Goal: Answer question/provide support

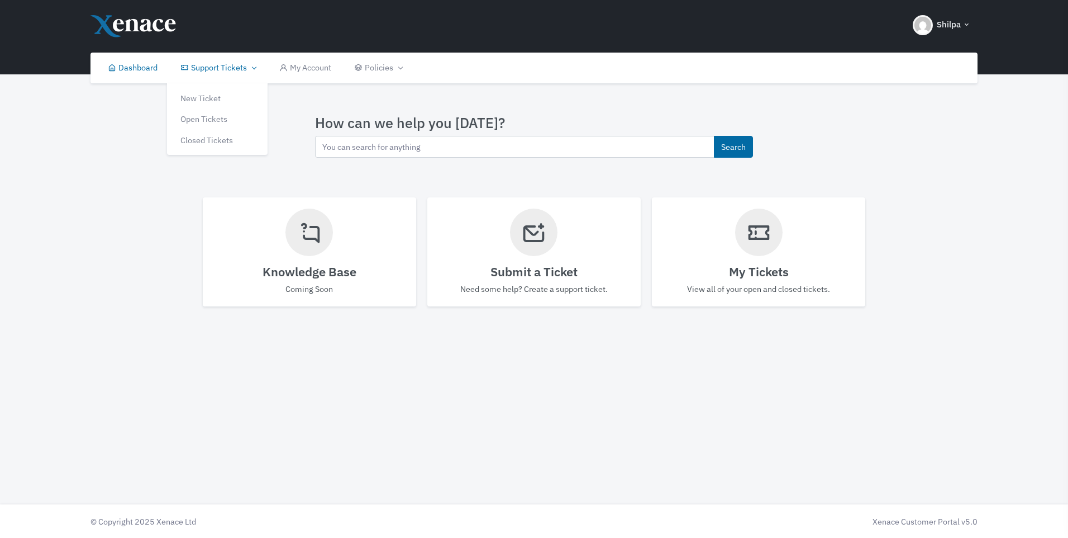
click at [231, 68] on link "Support Tickets" at bounding box center [218, 68] width 98 height 31
click at [211, 116] on link "Open Tickets" at bounding box center [217, 118] width 101 height 21
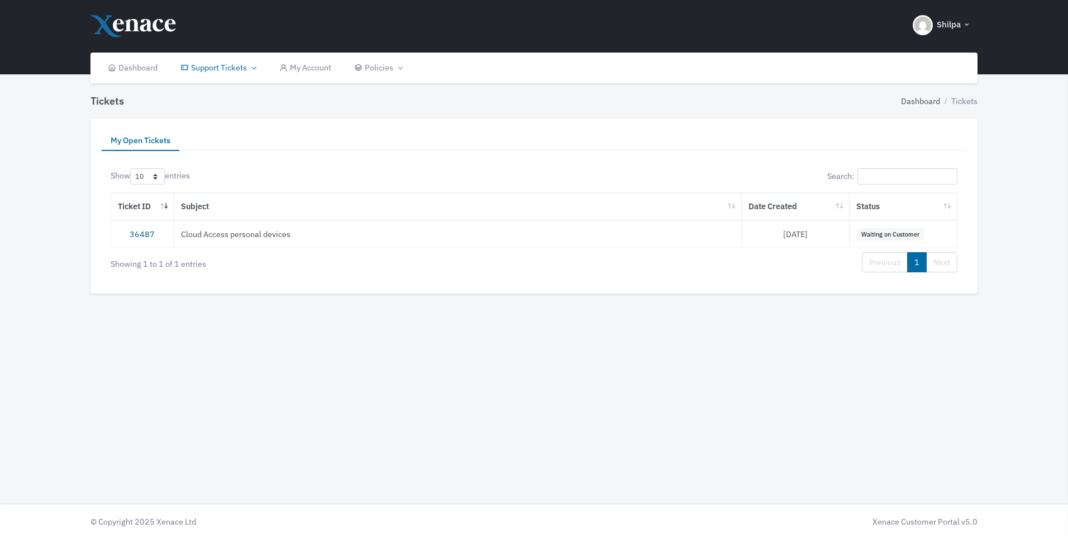
click at [139, 234] on link "36487" at bounding box center [142, 234] width 25 height 11
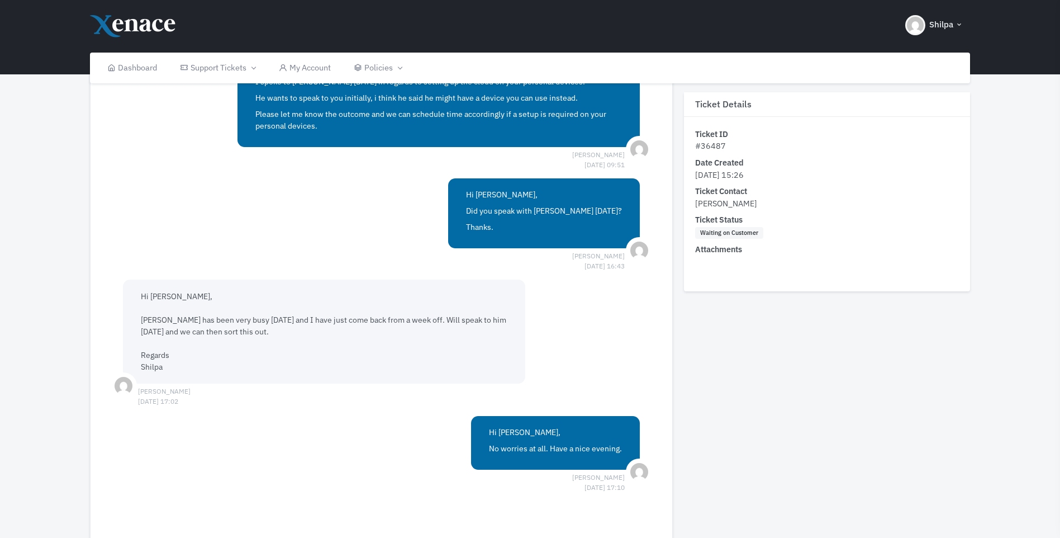
scroll to position [786, 0]
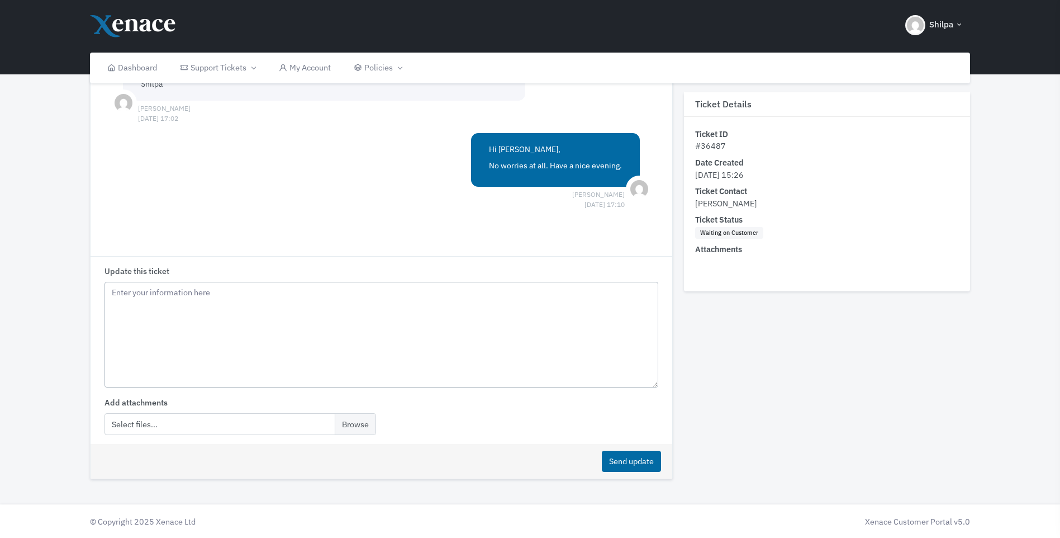
click at [257, 303] on textarea "Update this ticket" at bounding box center [382, 335] width 554 height 106
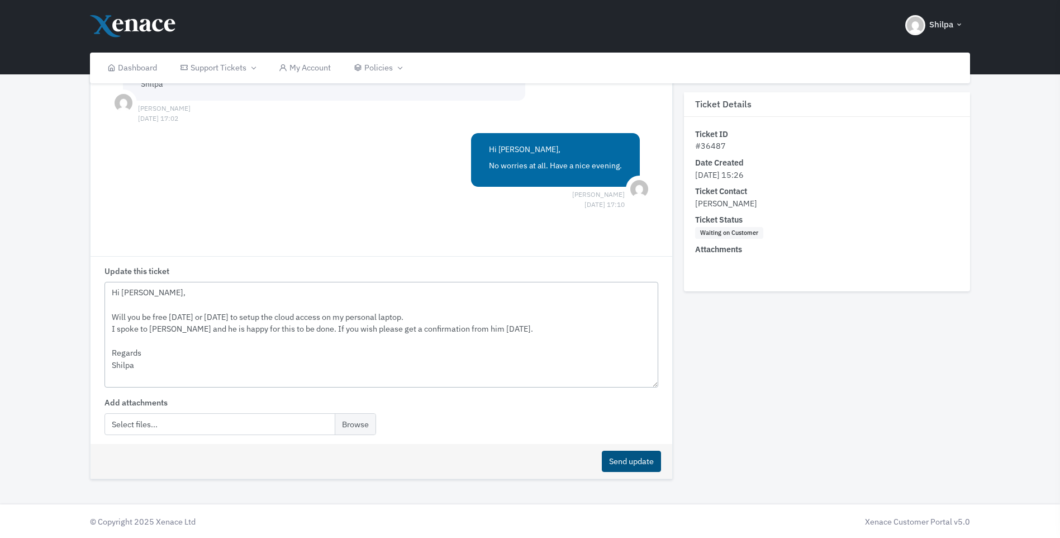
type textarea "Hi [PERSON_NAME], Will you be free [DATE] or [DATE] to setup the cloud access o…"
click at [617, 458] on button "Send update" at bounding box center [631, 461] width 59 height 22
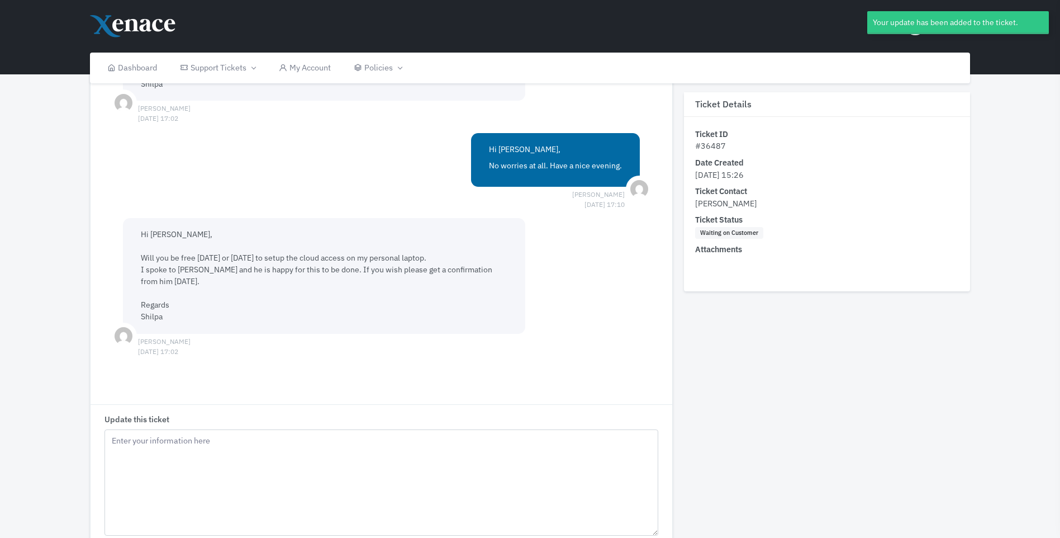
click at [914, 29] on div "Your update has been added to the ticket." at bounding box center [958, 22] width 182 height 23
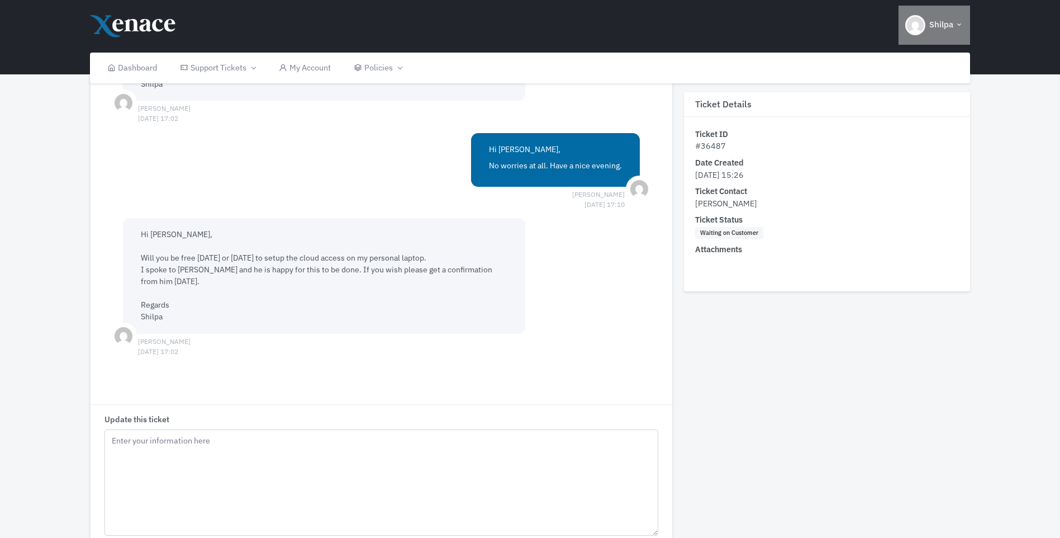
click at [915, 29] on img "button" at bounding box center [915, 25] width 20 height 20
click at [911, 85] on span "Sign out" at bounding box center [922, 80] width 29 height 11
